Goal: Find contact information: Find contact information

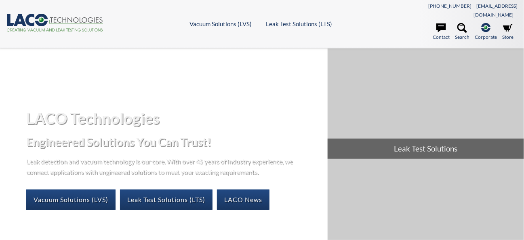
select select "Widget Language Translate"
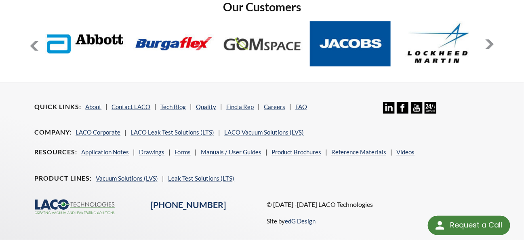
scroll to position [685, 0]
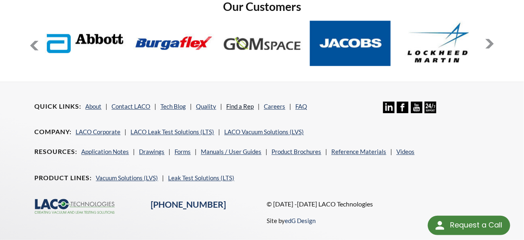
click at [245, 103] on link "Find a Rep" at bounding box center [239, 106] width 27 height 7
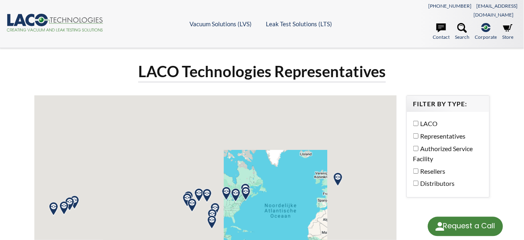
select select "Widget Language Translate"
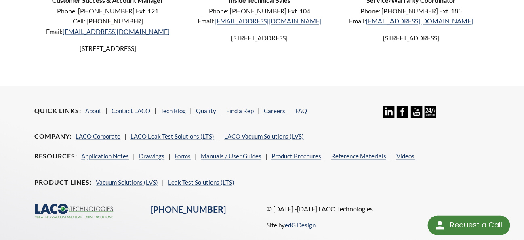
scroll to position [539, 0]
